Goal: Task Accomplishment & Management: Complete application form

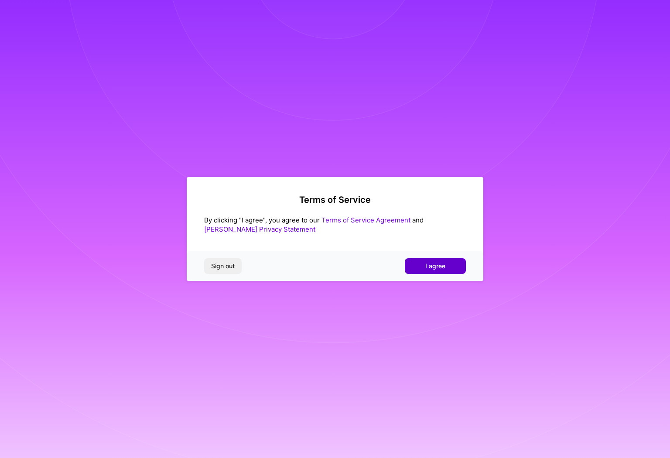
click at [435, 264] on span "I agree" at bounding box center [435, 266] width 20 height 9
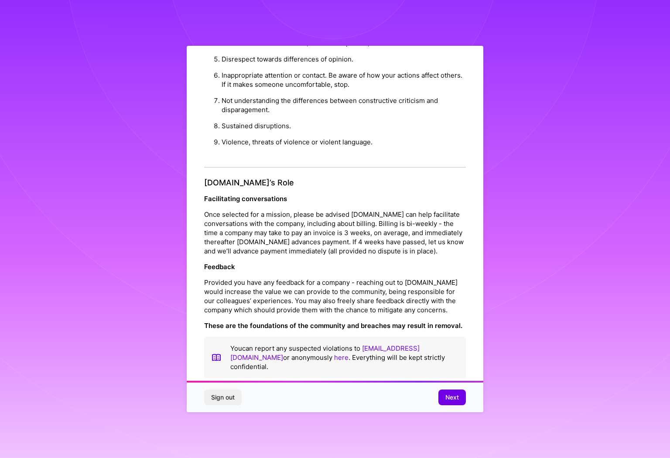
scroll to position [13, 0]
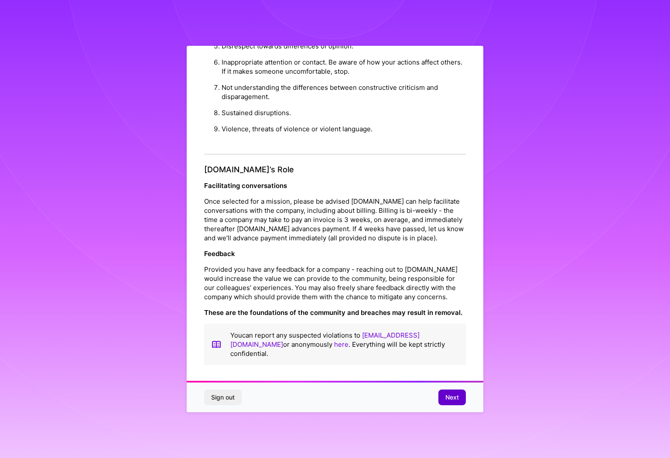
click at [447, 397] on span "Next" at bounding box center [452, 397] width 14 height 9
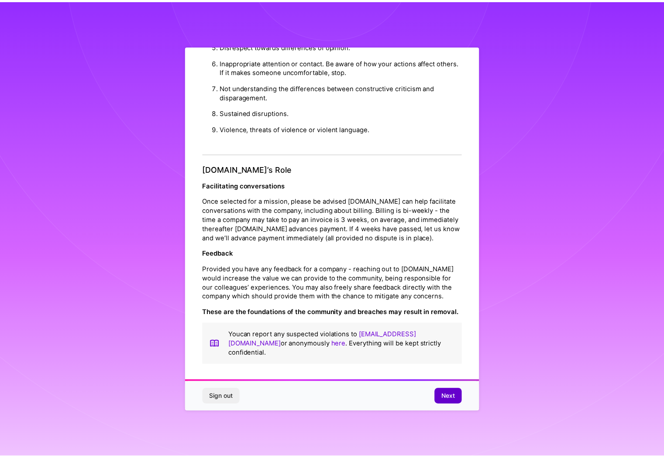
scroll to position [0, 0]
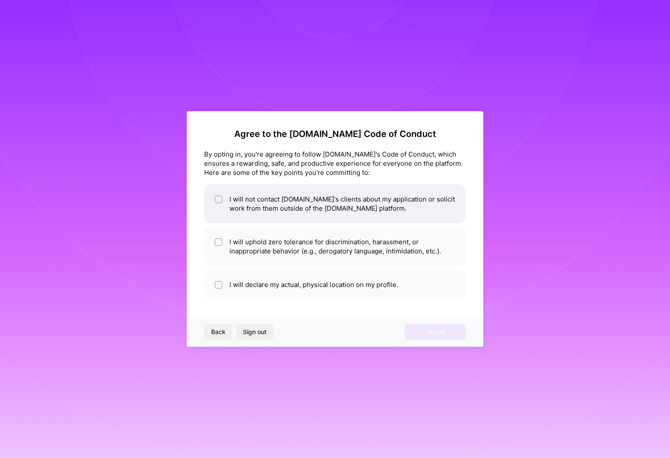
click at [217, 203] on span at bounding box center [219, 204] width 8 height 18
checkbox input "true"
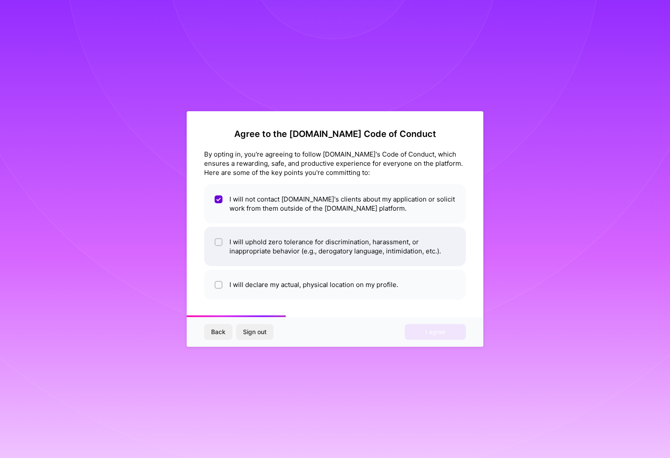
click at [221, 240] on input "checkbox" at bounding box center [219, 243] width 6 height 6
checkbox input "true"
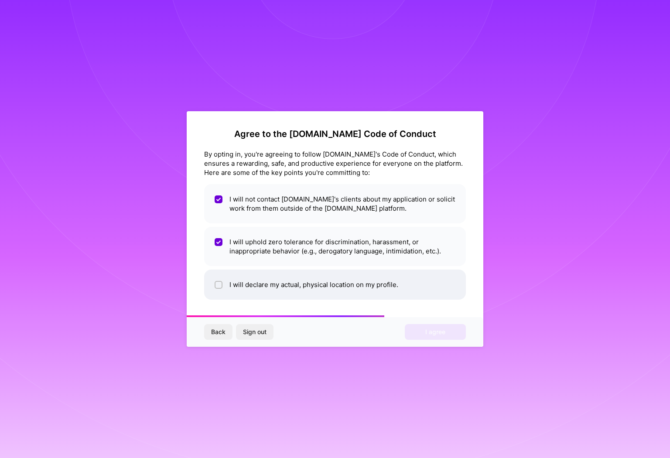
click at [221, 285] on input "checkbox" at bounding box center [219, 285] width 6 height 6
checkbox input "true"
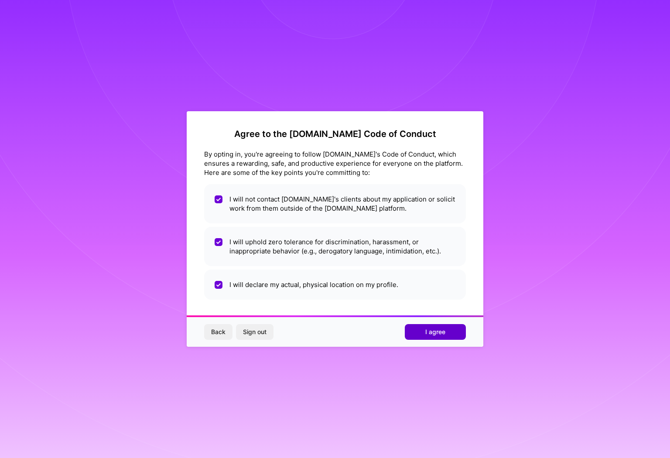
click at [420, 333] on button "I agree" at bounding box center [435, 332] width 61 height 16
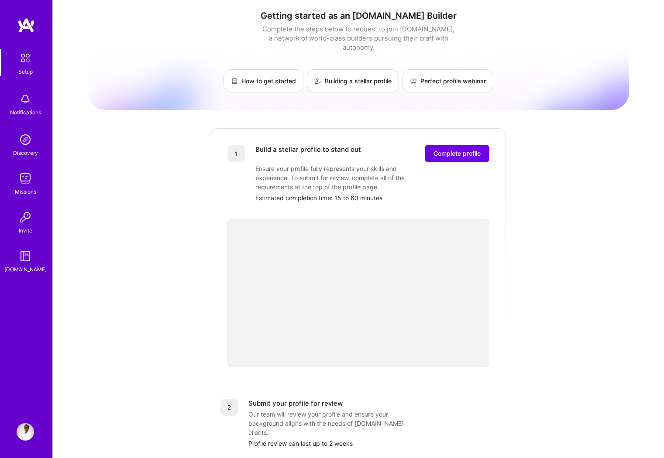
scroll to position [205, 0]
